Goal: Task Accomplishment & Management: Use online tool/utility

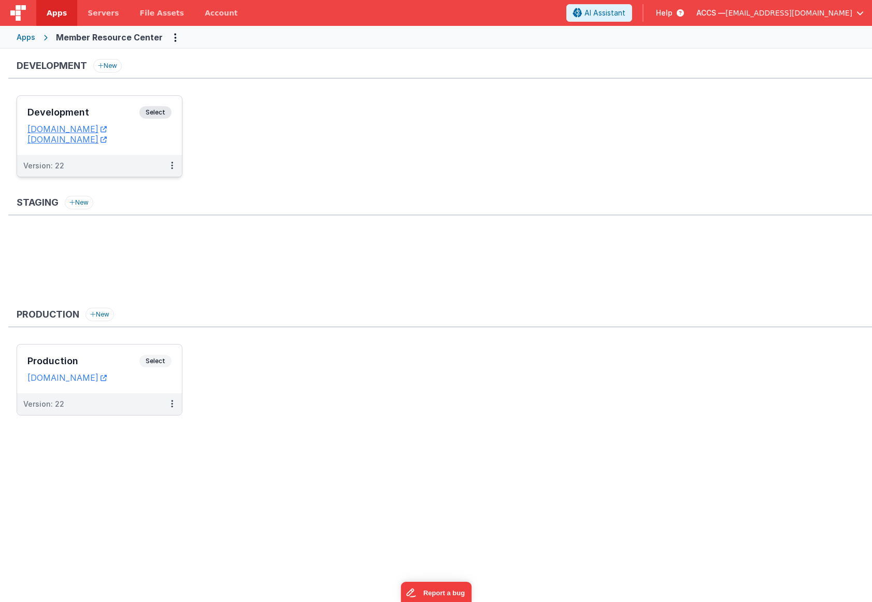
click at [102, 118] on h3 "Development" at bounding box center [83, 112] width 112 height 10
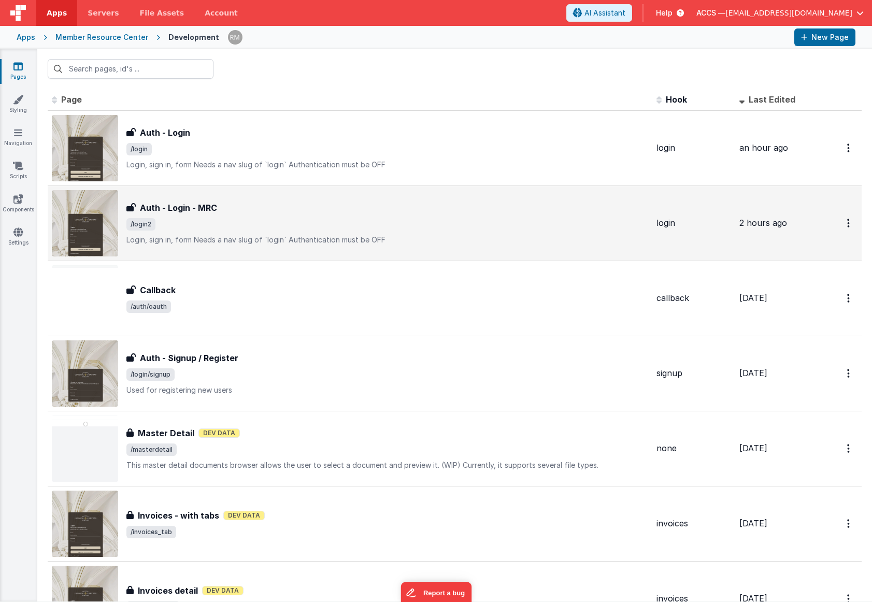
click at [216, 211] on h3 "Auth - Login - MRC" at bounding box center [178, 208] width 77 height 12
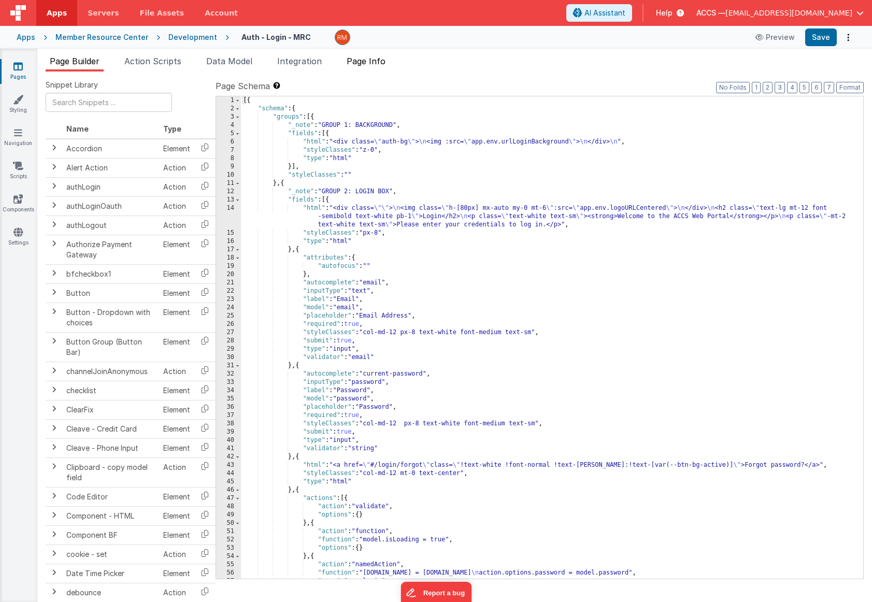
click at [369, 66] on li "Page Info" at bounding box center [365, 63] width 47 height 17
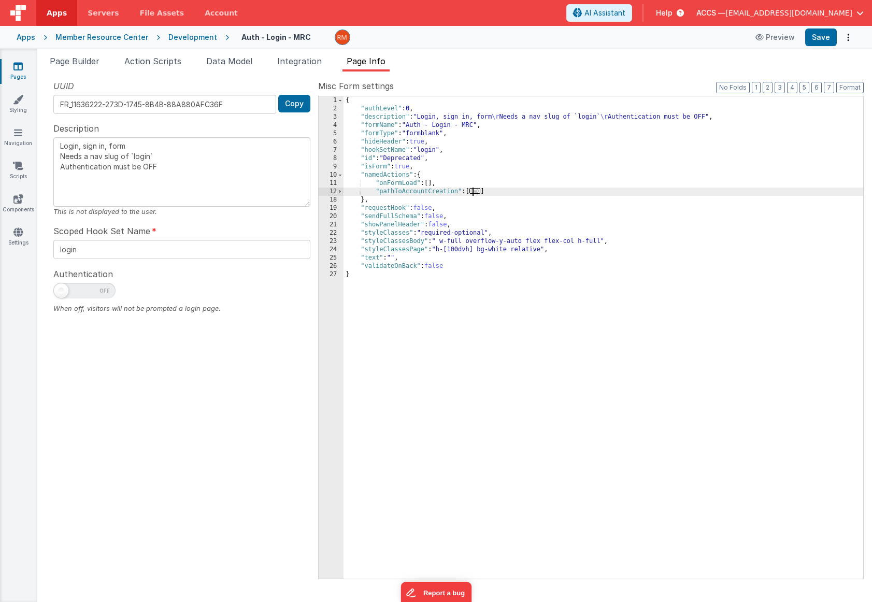
click at [477, 192] on span "..." at bounding box center [474, 191] width 11 height 6
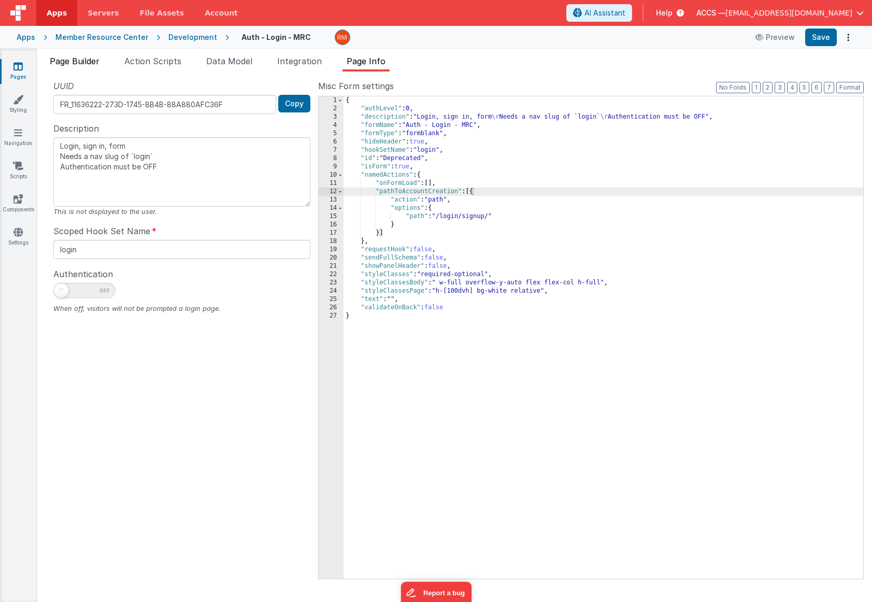
click at [83, 65] on span "Page Builder" at bounding box center [75, 61] width 50 height 10
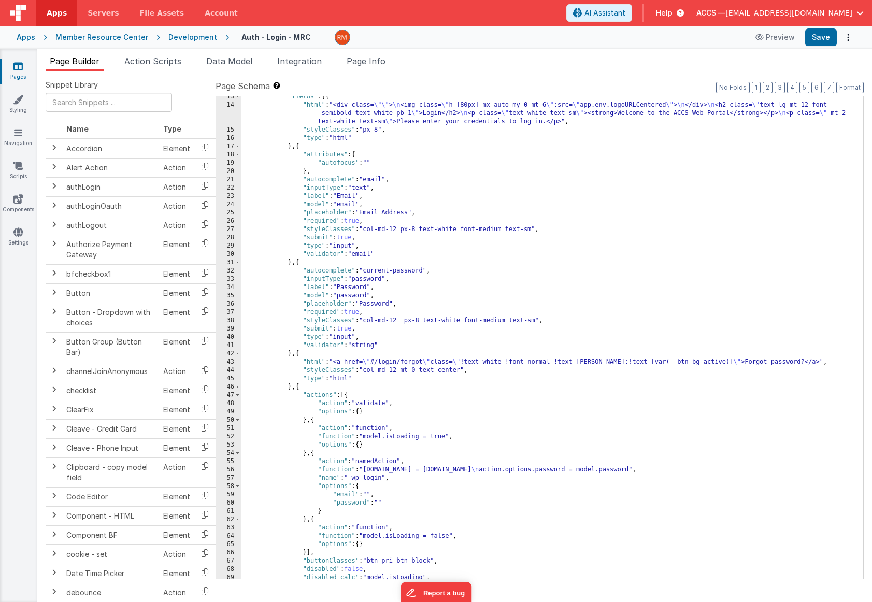
scroll to position [297, 0]
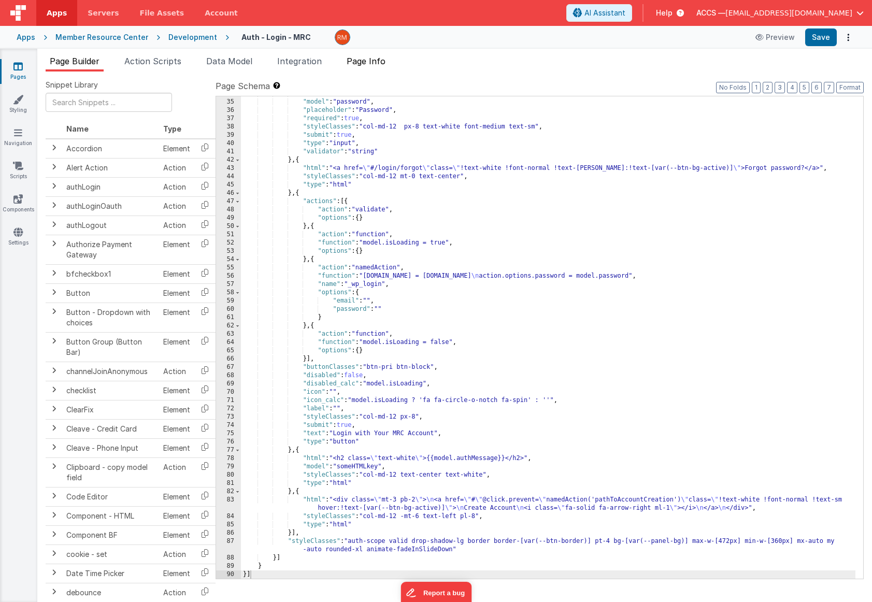
click at [372, 58] on span "Page Info" at bounding box center [366, 61] width 39 height 10
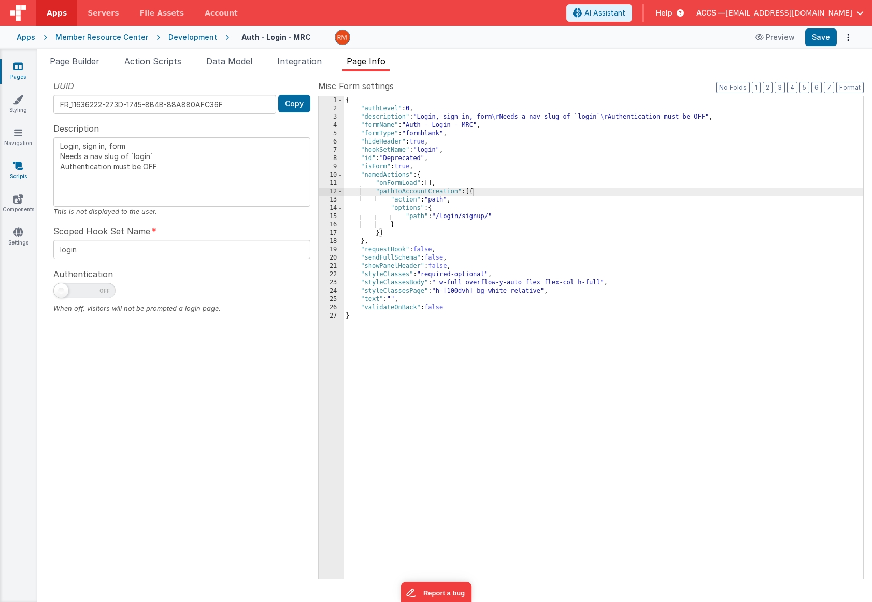
click at [26, 168] on link "Scripts" at bounding box center [17, 171] width 37 height 21
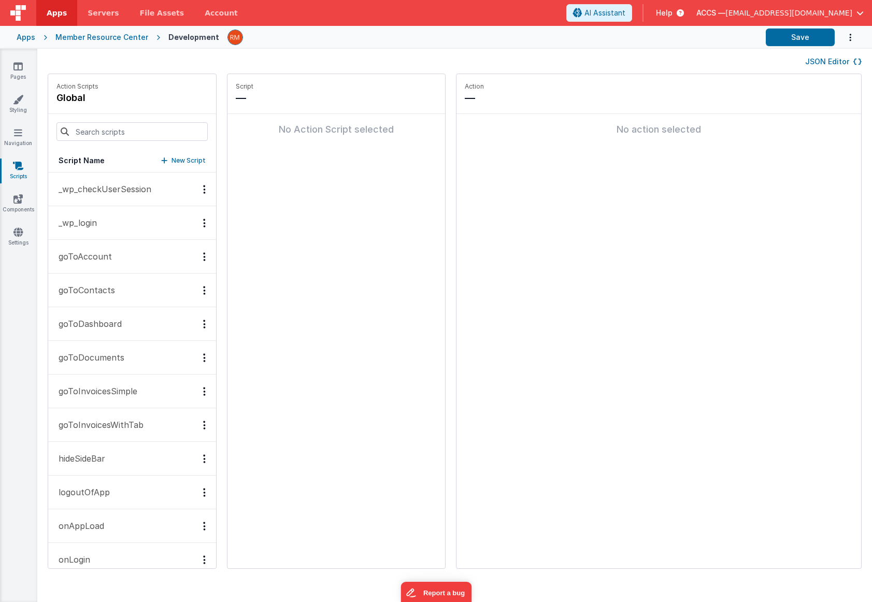
click at [116, 231] on button "_wp_login" at bounding box center [132, 223] width 168 height 34
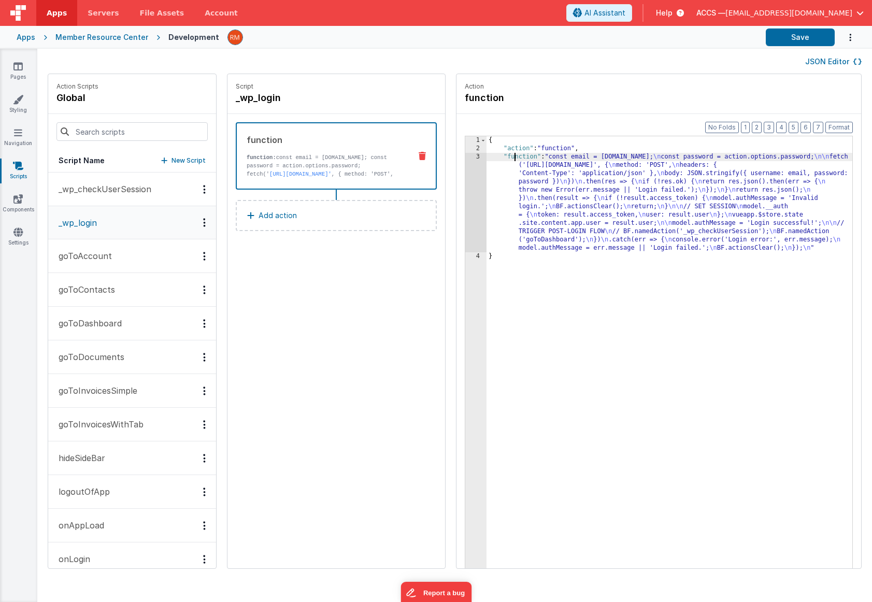
click at [487, 156] on div "{ "action" : "function" , "function" : "const email = [DOMAIN_NAME]; \n const p…" at bounding box center [685, 376] width 396 height 481
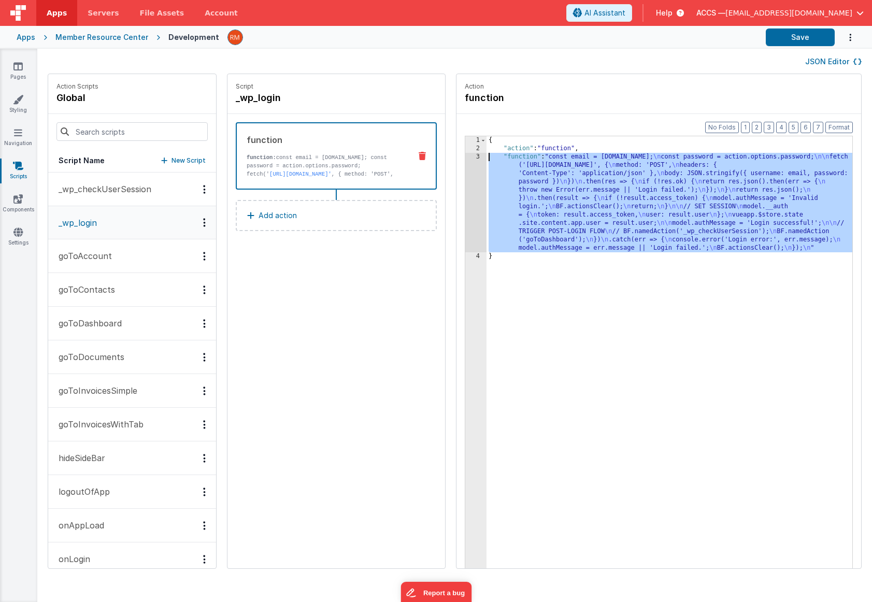
click at [465, 157] on div "3" at bounding box center [475, 202] width 21 height 99
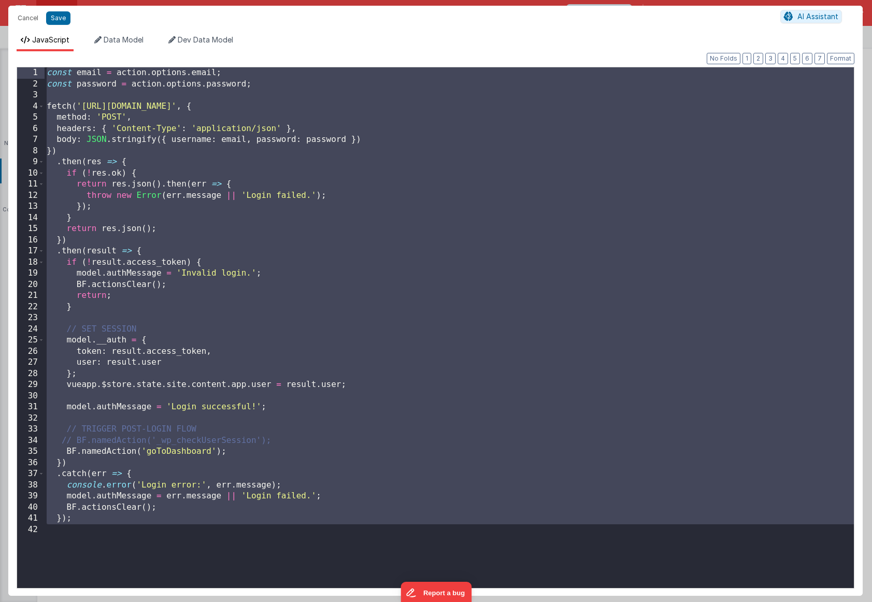
drag, startPoint x: 88, startPoint y: 543, endPoint x: 42, endPoint y: 70, distance: 474.3
click at [42, 70] on div "1 2 3 4 5 6 7 8 9 10 11 12 13 14 15 16 17 18 19 20 21 22 23 24 25 26 27 28 29 3…" at bounding box center [436, 328] width 838 height 522
click at [26, 16] on button "Cancel" at bounding box center [27, 18] width 31 height 15
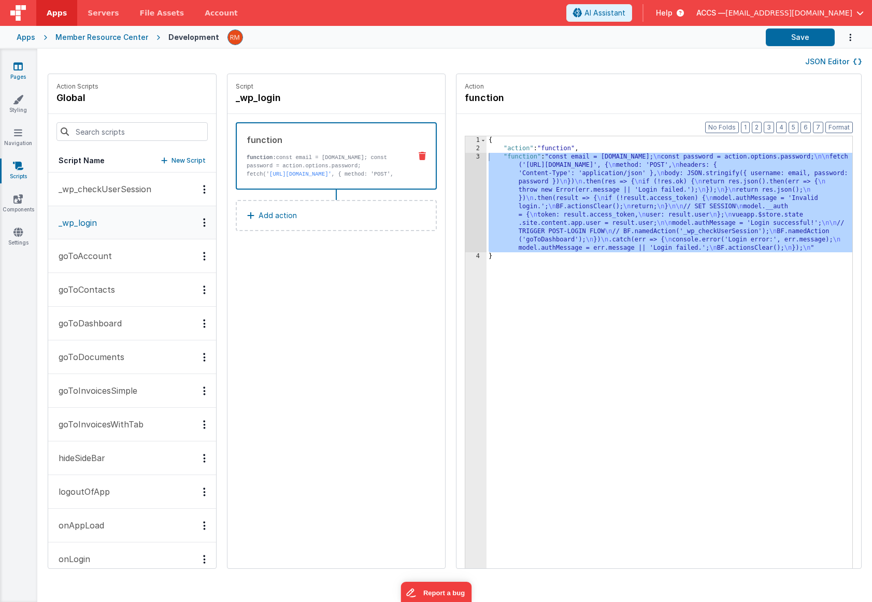
click at [20, 69] on icon at bounding box center [17, 66] width 9 height 10
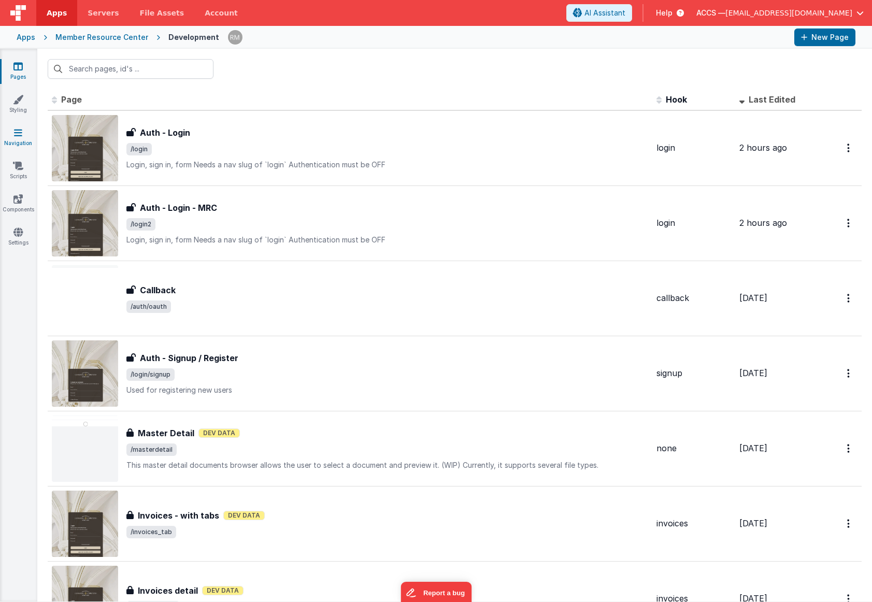
click at [19, 131] on icon at bounding box center [18, 132] width 8 height 10
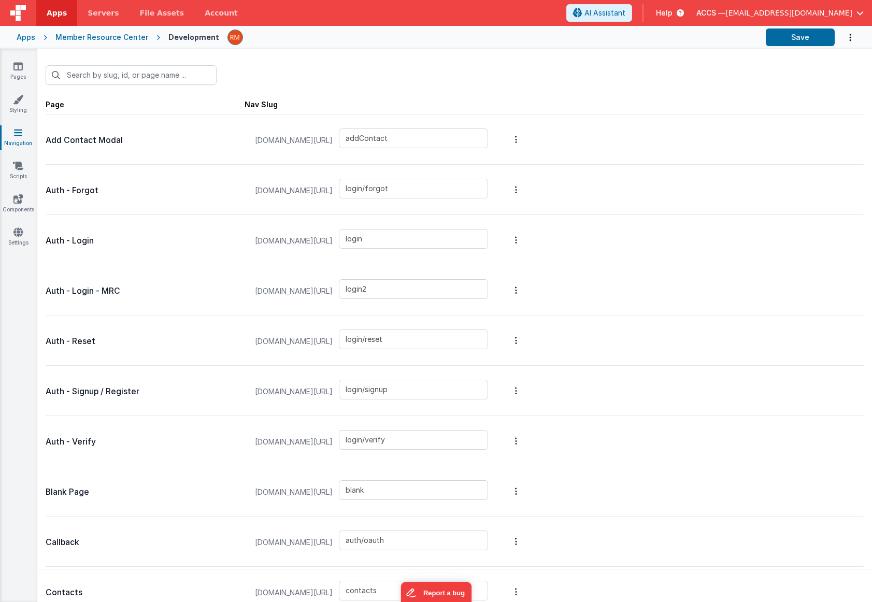
scroll to position [30, 0]
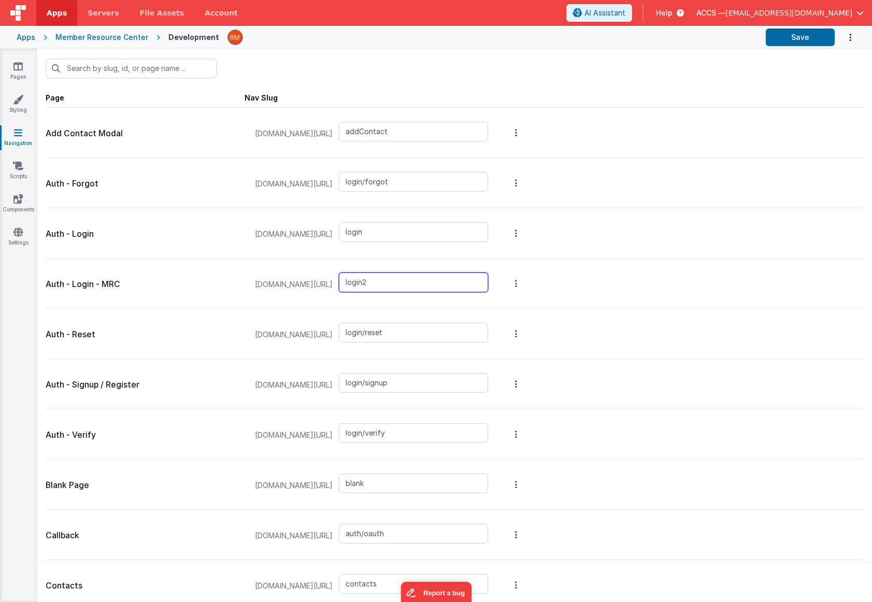
drag, startPoint x: 445, startPoint y: 282, endPoint x: 391, endPoint y: 273, distance: 54.7
click at [373, 285] on div "[DOMAIN_NAME][URL] login2" at bounding box center [372, 284] width 246 height 39
click at [431, 232] on input "login" at bounding box center [413, 232] width 149 height 20
type input "login2"
click at [434, 282] on input "login2" at bounding box center [413, 283] width 149 height 20
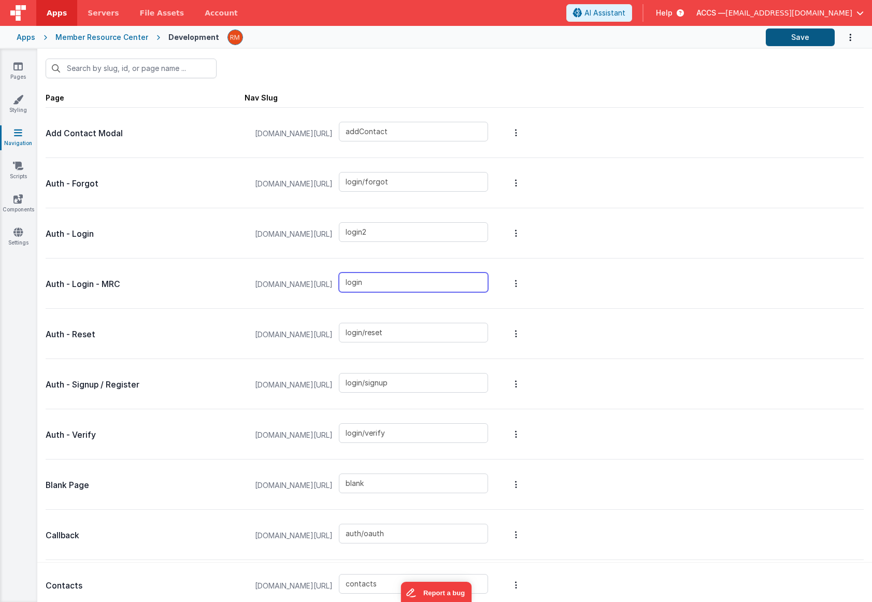
type input "login"
click at [557, 35] on button "Save" at bounding box center [800, 37] width 69 height 18
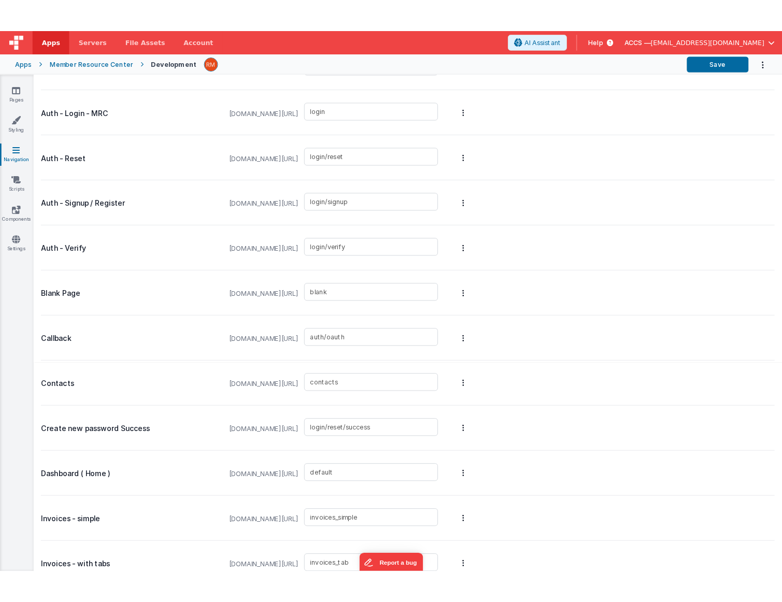
scroll to position [0, 0]
